Goal: Navigation & Orientation: Find specific page/section

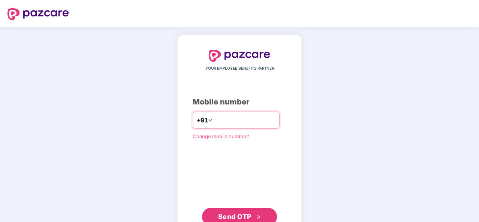
type input "**********"
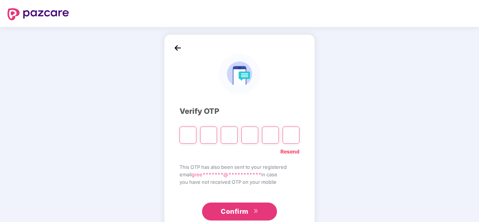
type input "*"
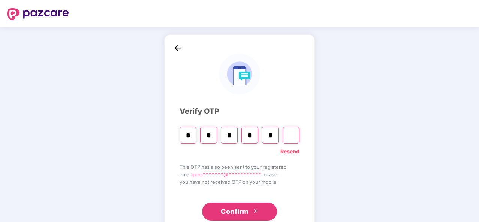
type input "*"
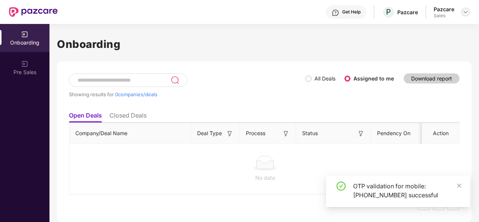
click at [467, 9] on img at bounding box center [465, 12] width 6 height 6
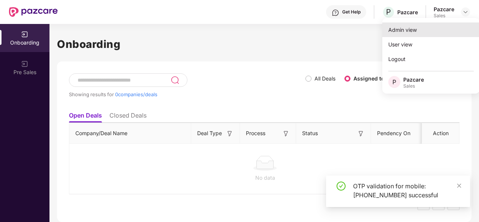
click at [412, 29] on div "Admin view" at bounding box center [430, 29] width 97 height 15
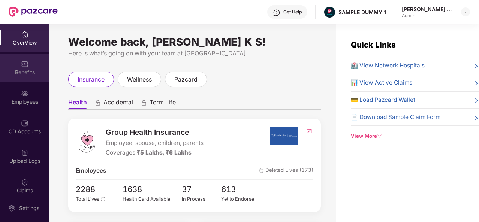
click at [25, 72] on div "Benefits" at bounding box center [24, 72] width 49 height 7
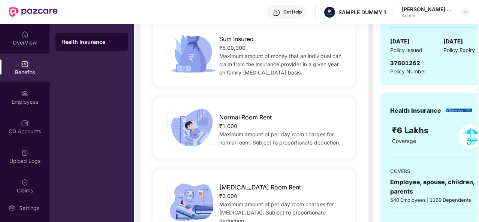
scroll to position [133, 0]
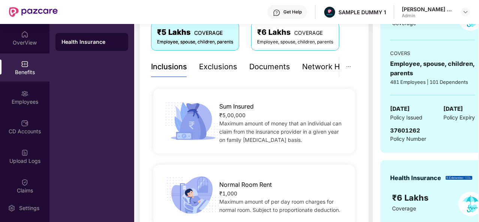
click at [224, 68] on div "Exclusions" at bounding box center [218, 67] width 38 height 12
